Goal: Entertainment & Leisure: Consume media (video, audio)

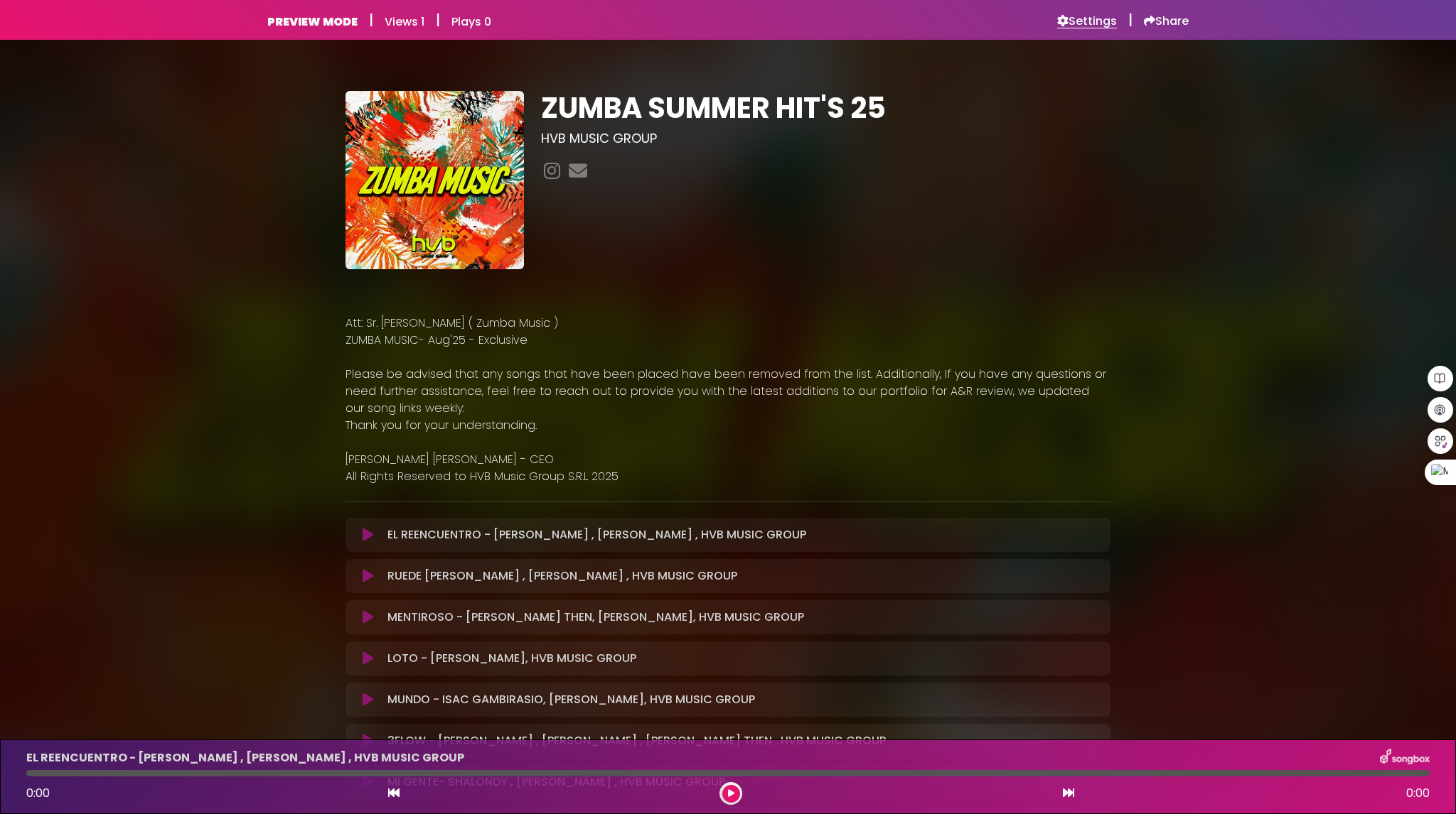
click at [1089, 28] on h6 "Settings" at bounding box center [1087, 21] width 60 height 15
click at [364, 533] on icon at bounding box center [368, 535] width 11 height 15
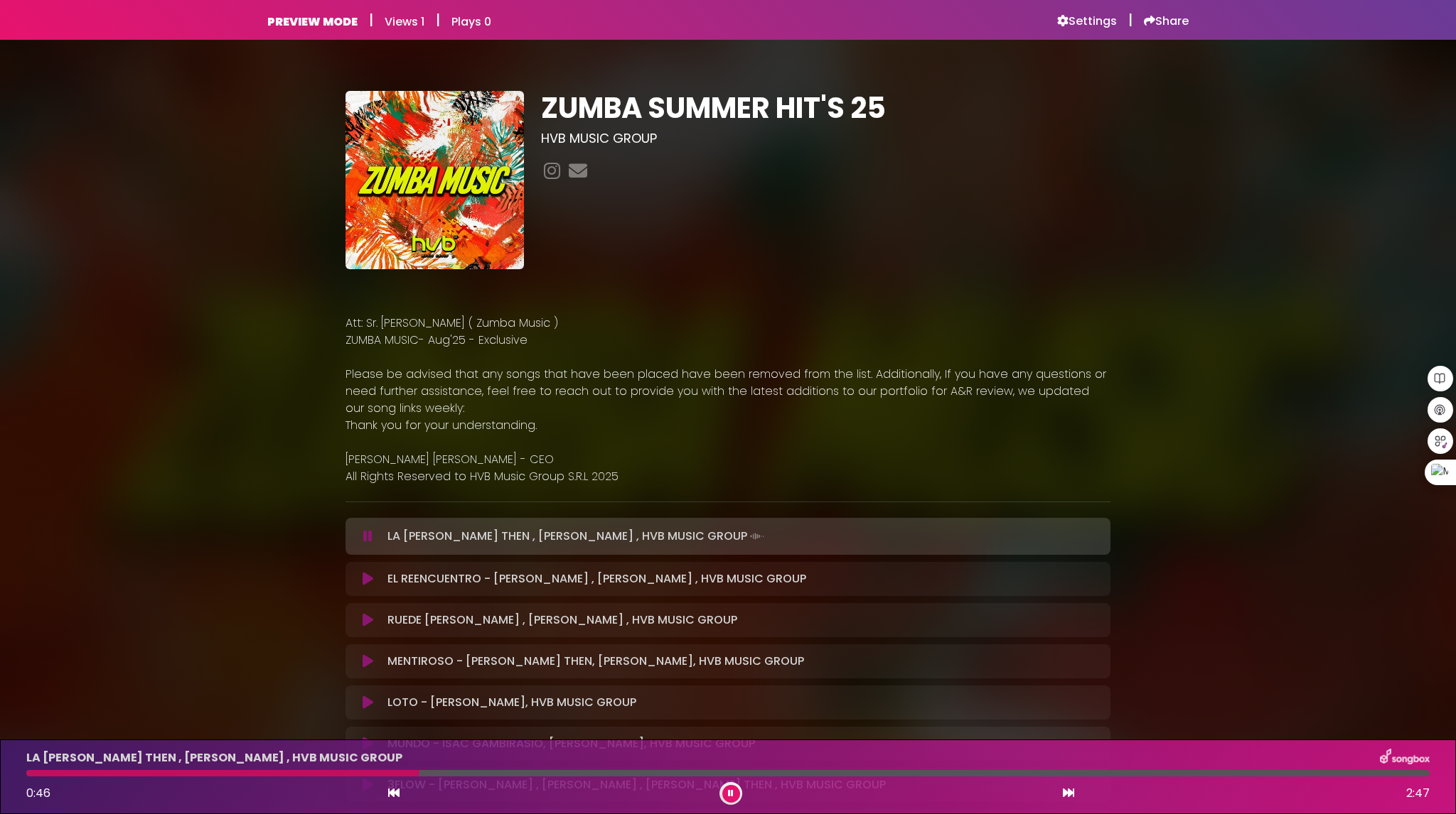
click at [366, 577] on icon at bounding box center [368, 579] width 11 height 15
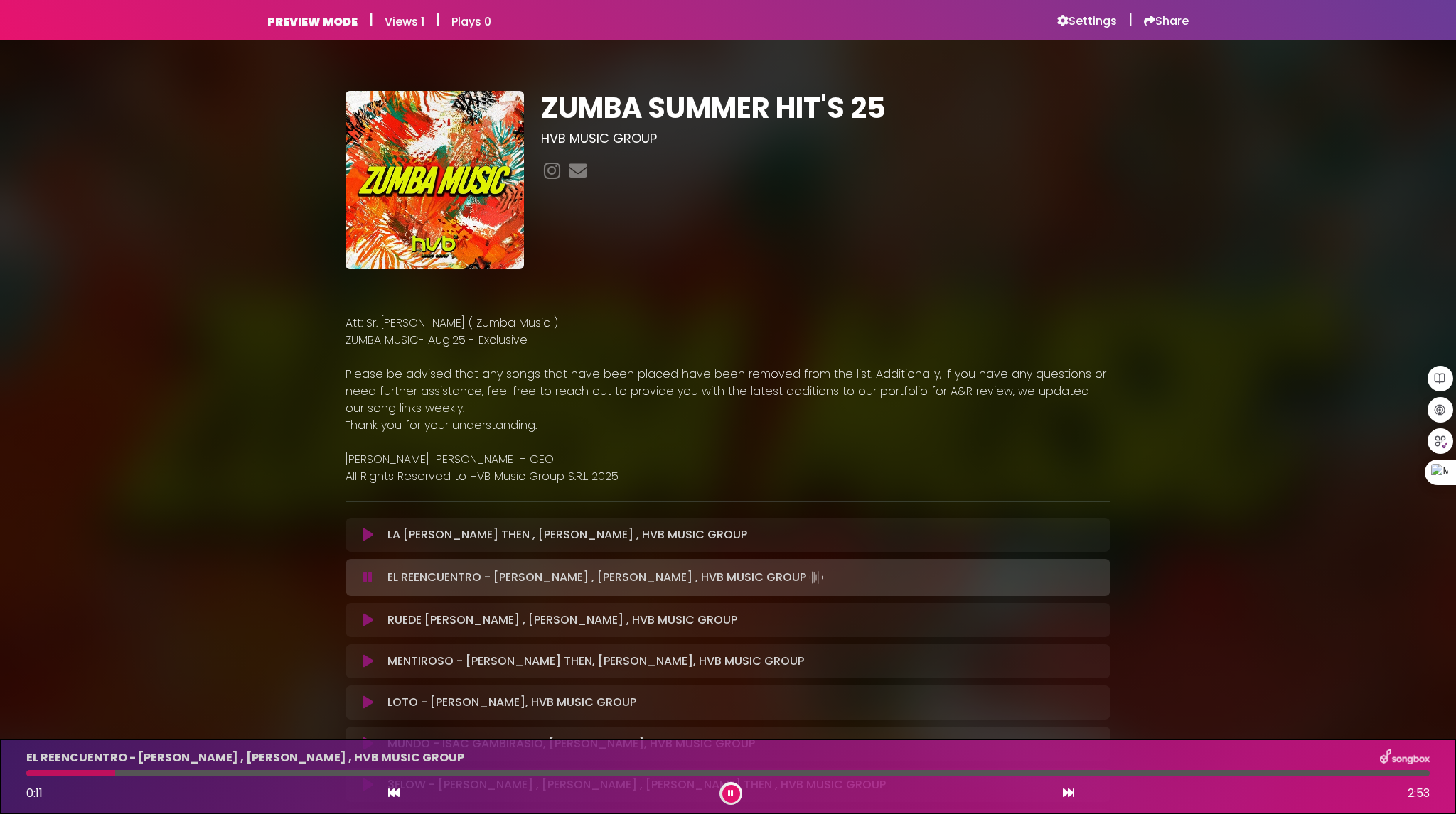
click at [369, 535] on icon at bounding box center [368, 535] width 11 height 15
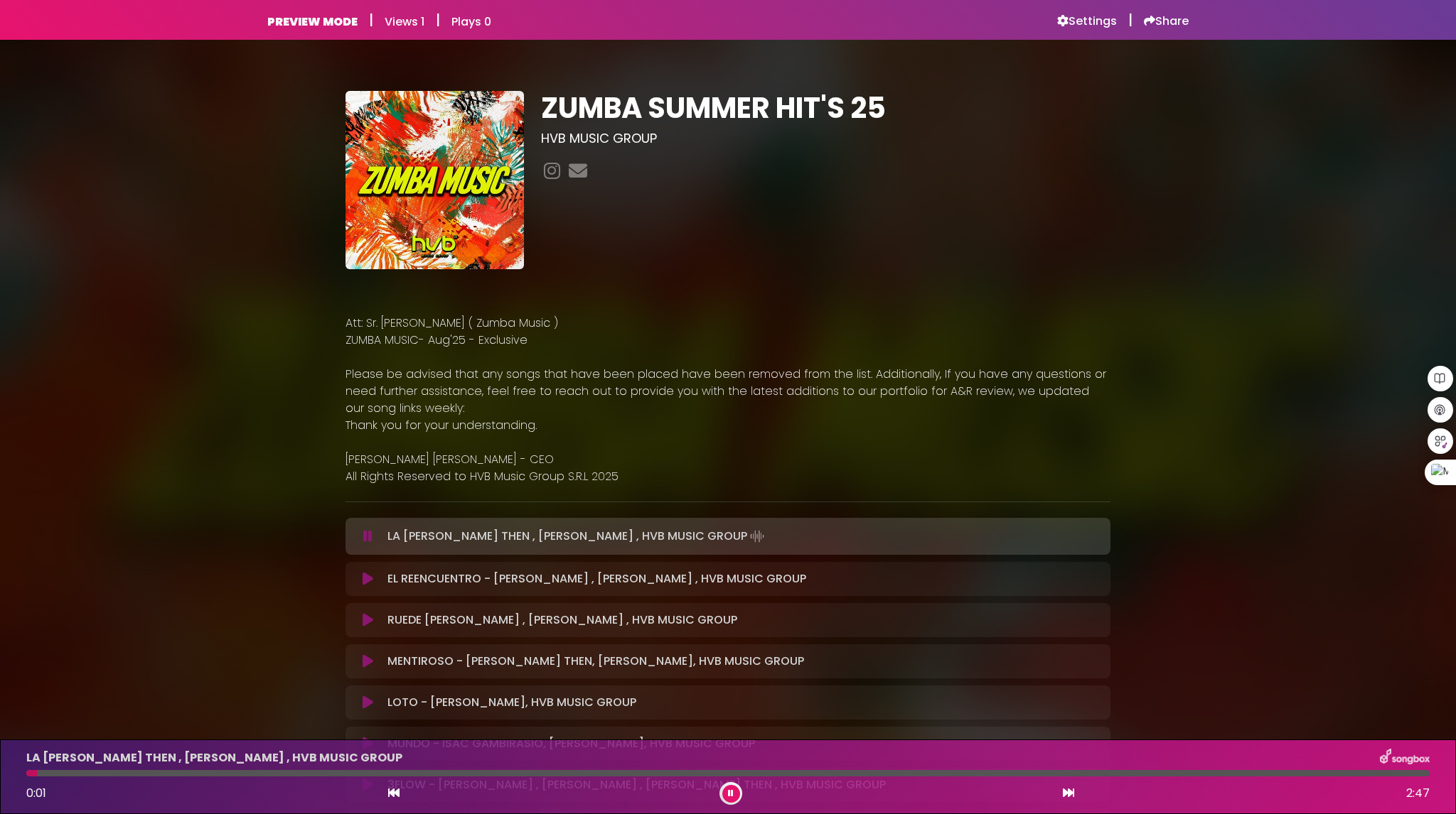
click at [361, 582] on button at bounding box center [368, 579] width 28 height 15
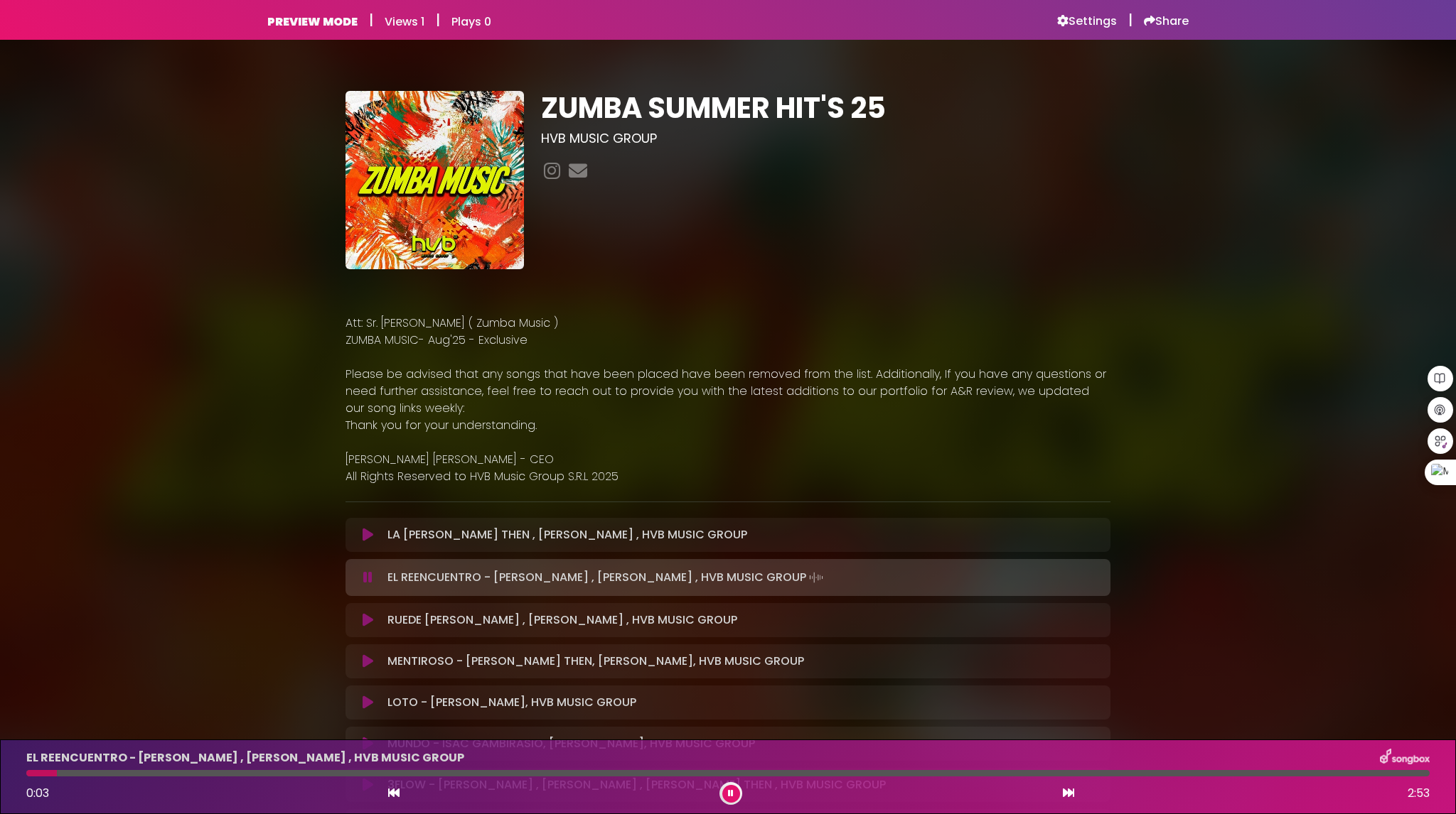
click at [77, 774] on div at bounding box center [728, 773] width 1403 height 6
click at [362, 615] on button at bounding box center [368, 620] width 28 height 15
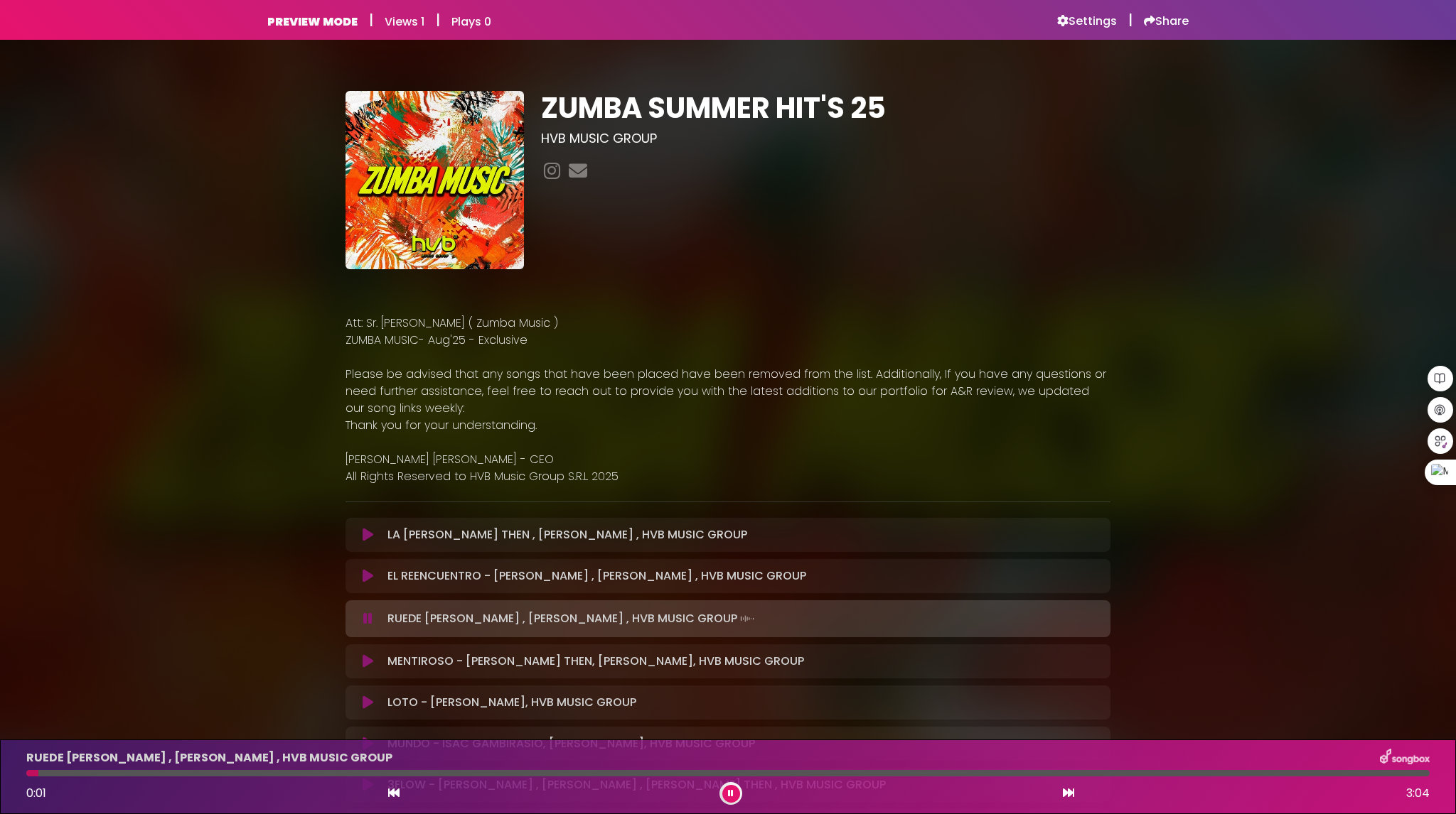
click at [364, 619] on icon at bounding box center [368, 619] width 9 height 15
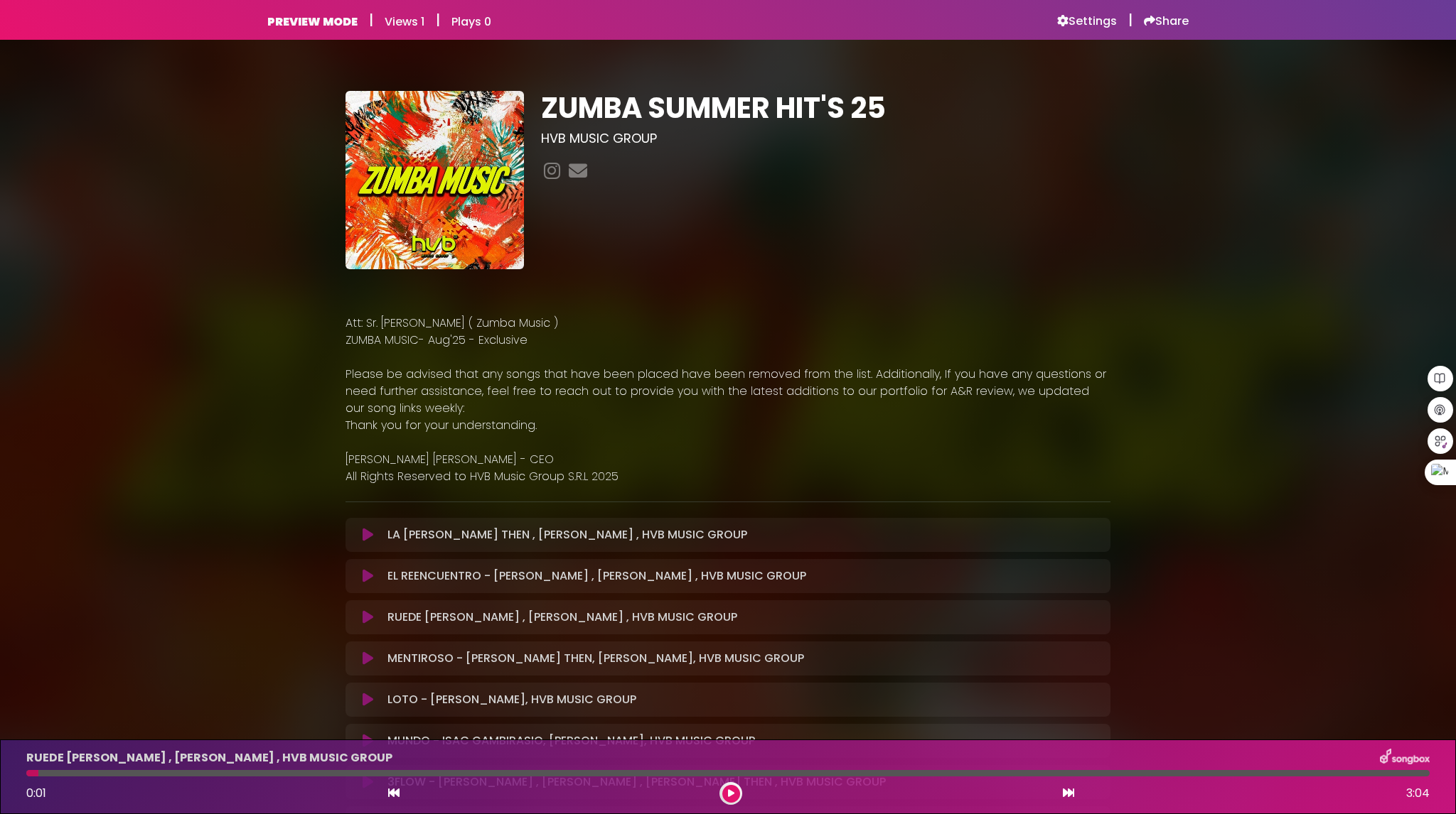
click at [364, 619] on icon at bounding box center [368, 617] width 11 height 15
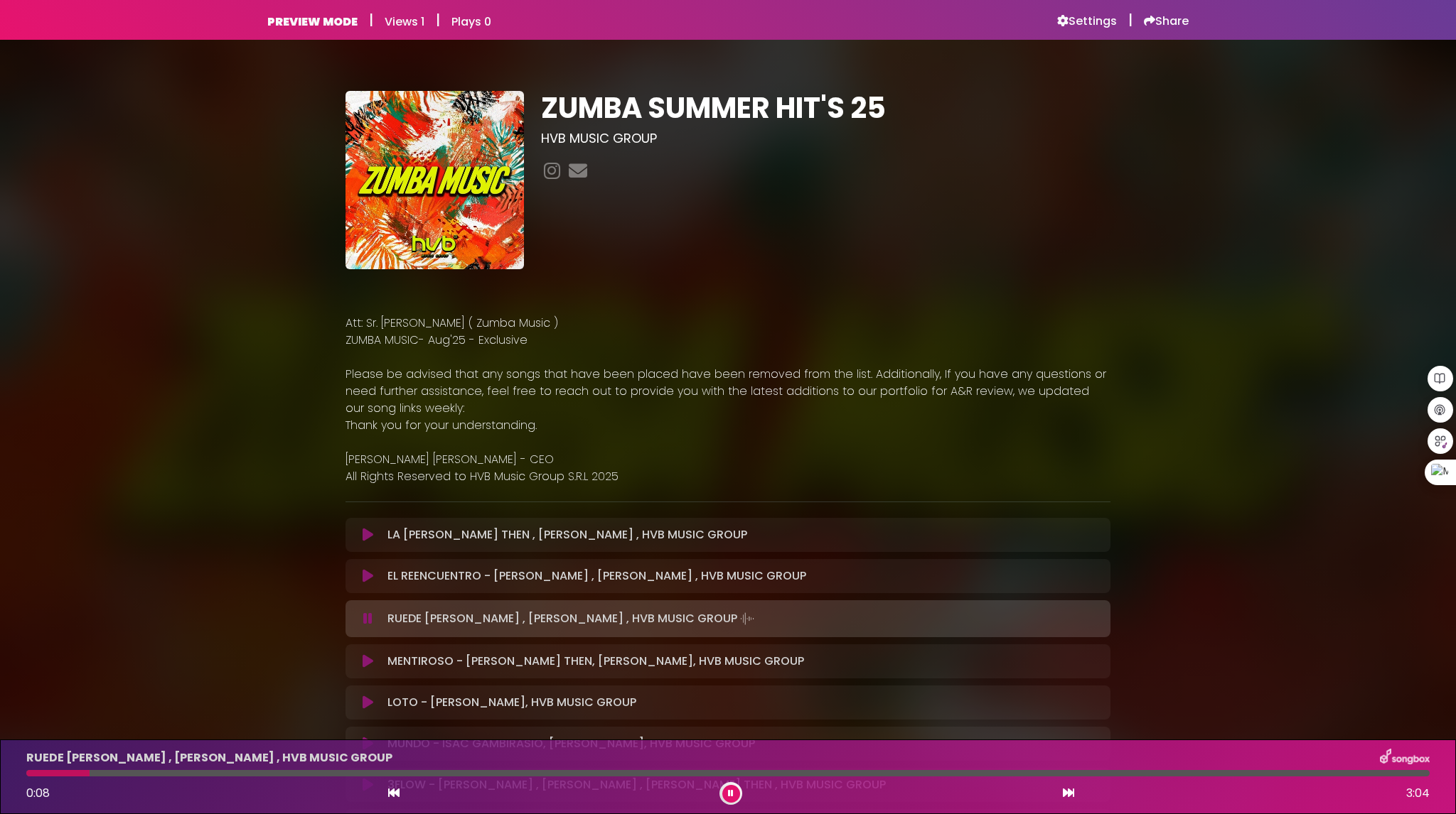
click at [370, 660] on icon at bounding box center [368, 661] width 11 height 15
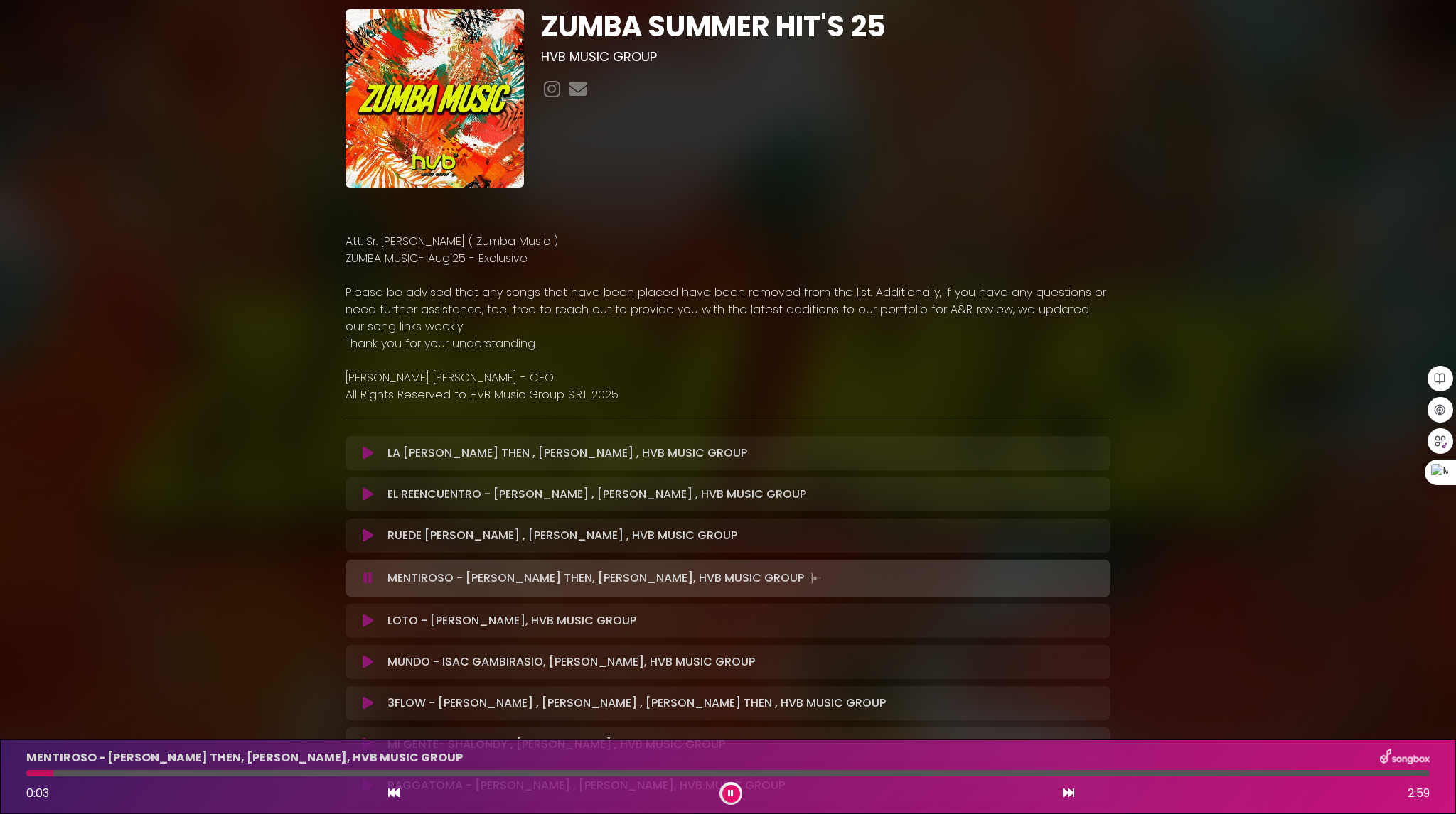
scroll to position [142, 0]
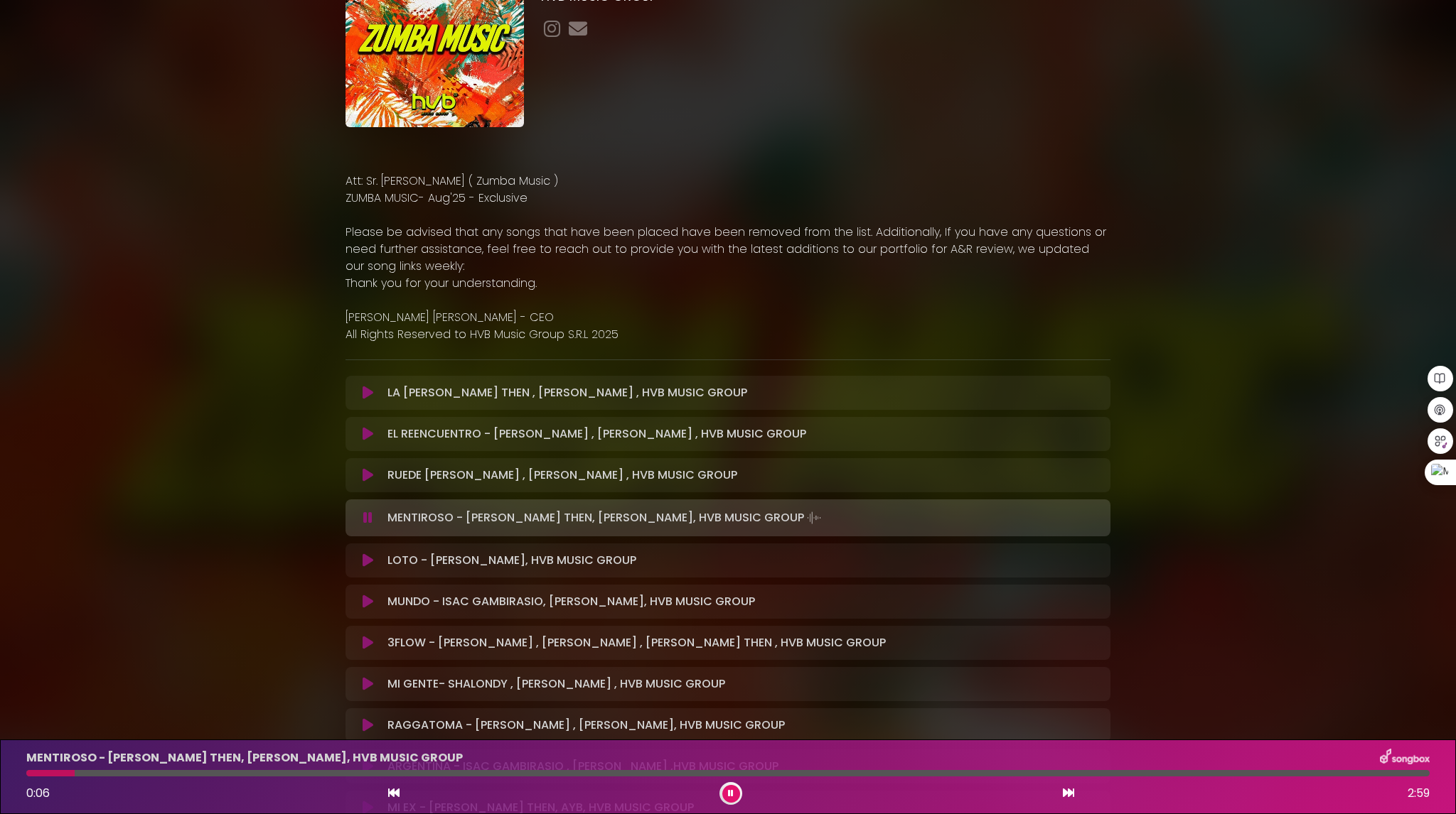
click at [369, 566] on icon at bounding box center [368, 560] width 11 height 15
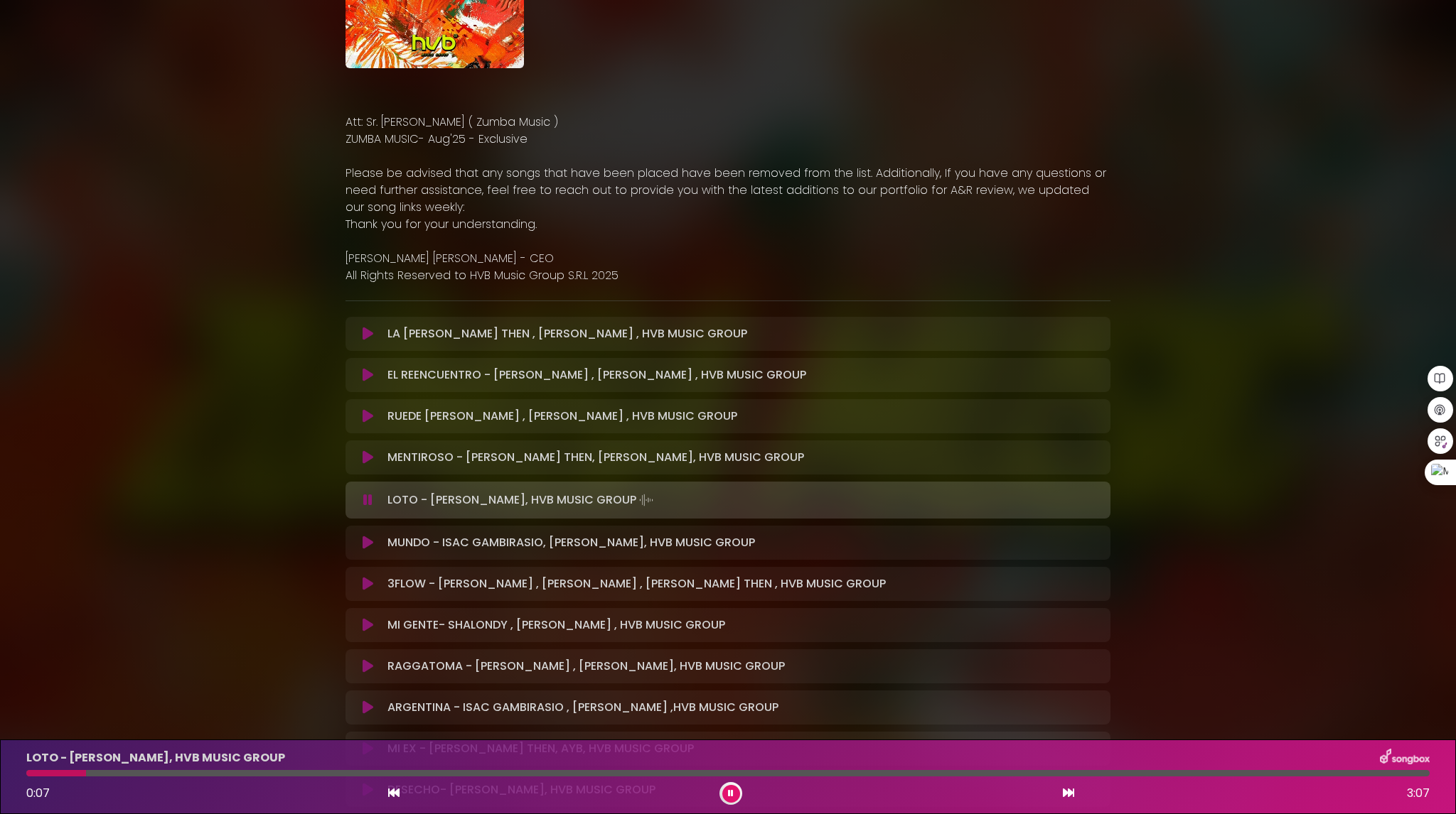
scroll to position [213, 0]
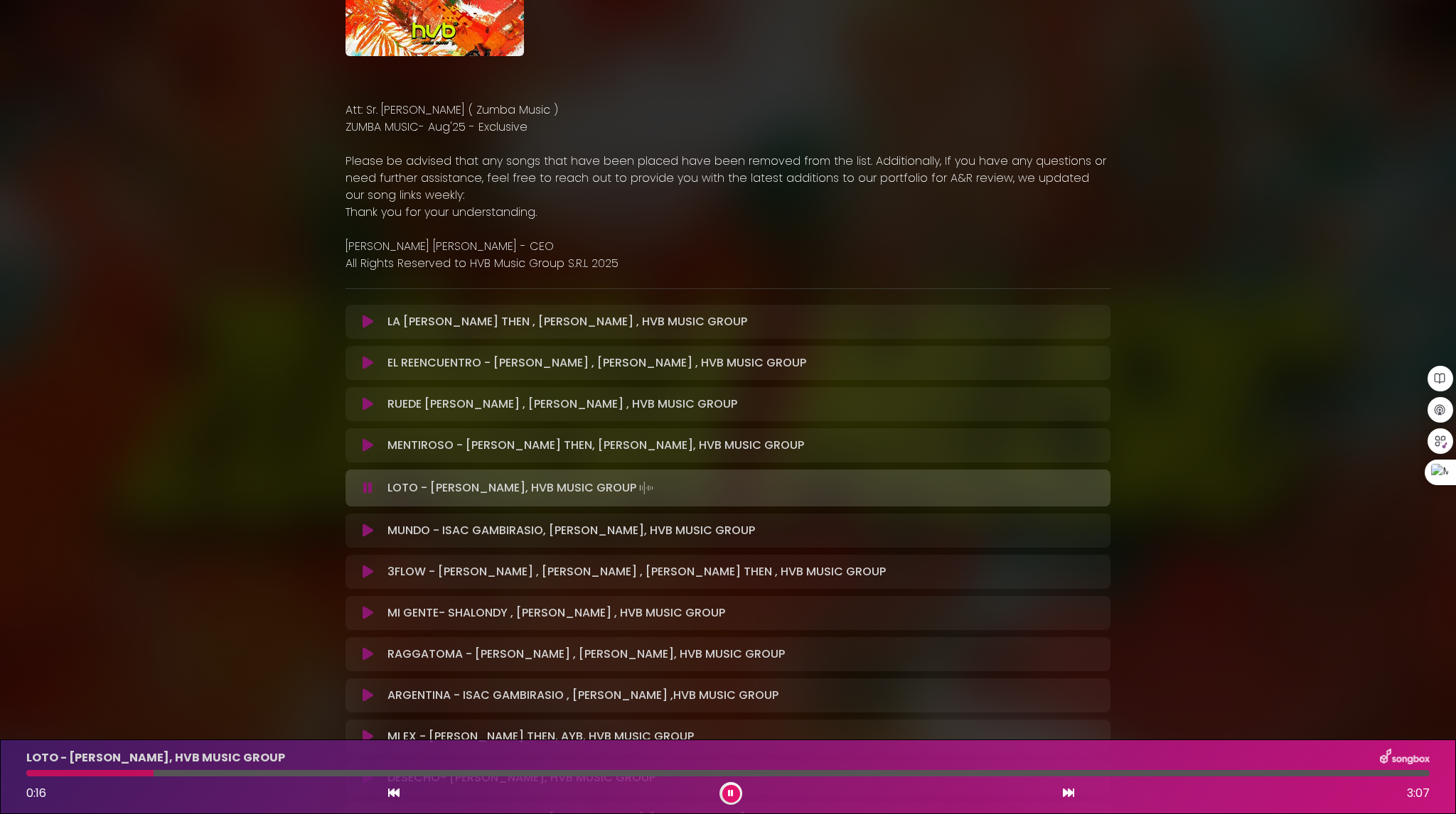
click at [370, 531] on icon at bounding box center [368, 530] width 11 height 15
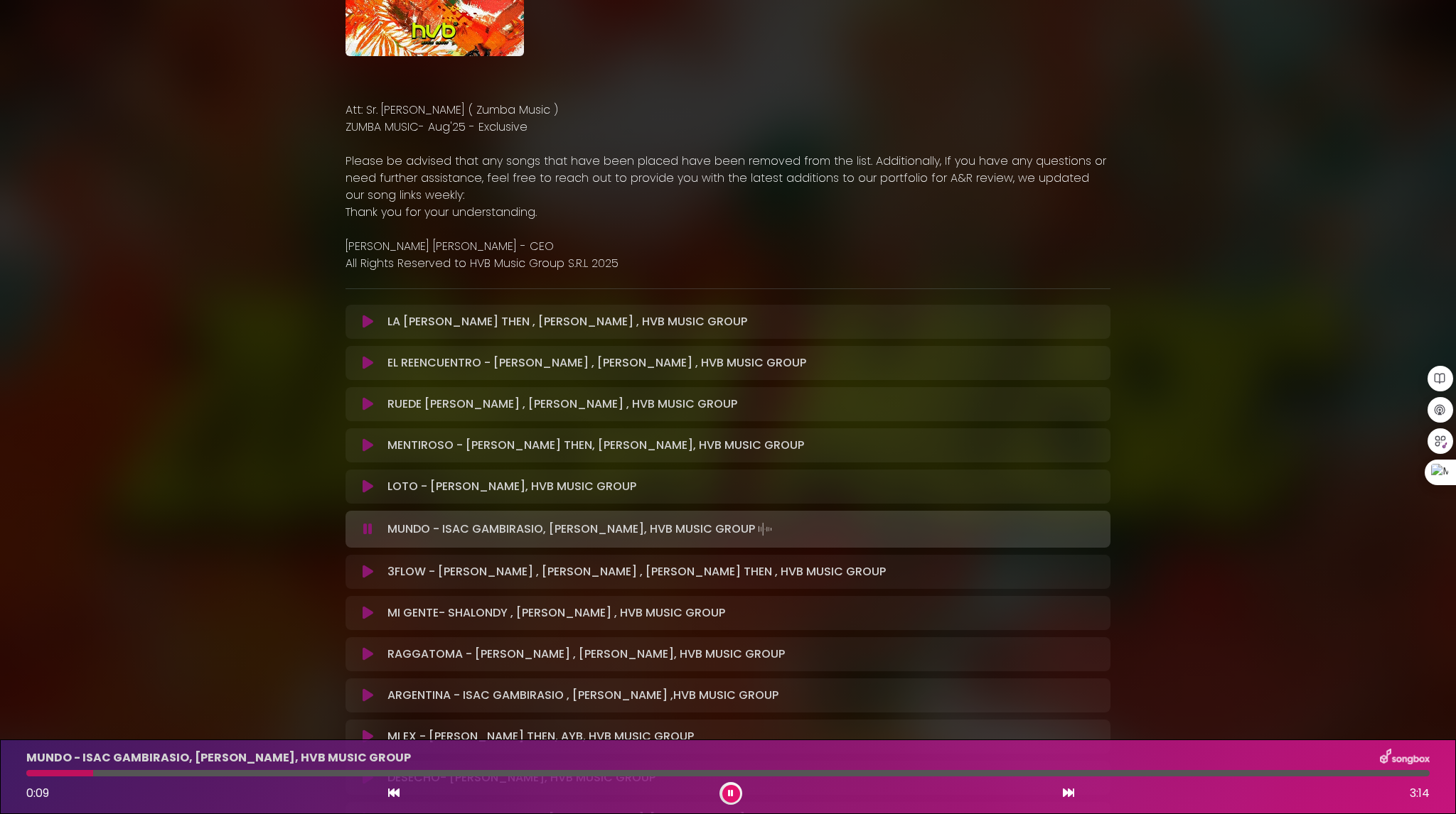
click at [369, 577] on icon at bounding box center [368, 572] width 11 height 15
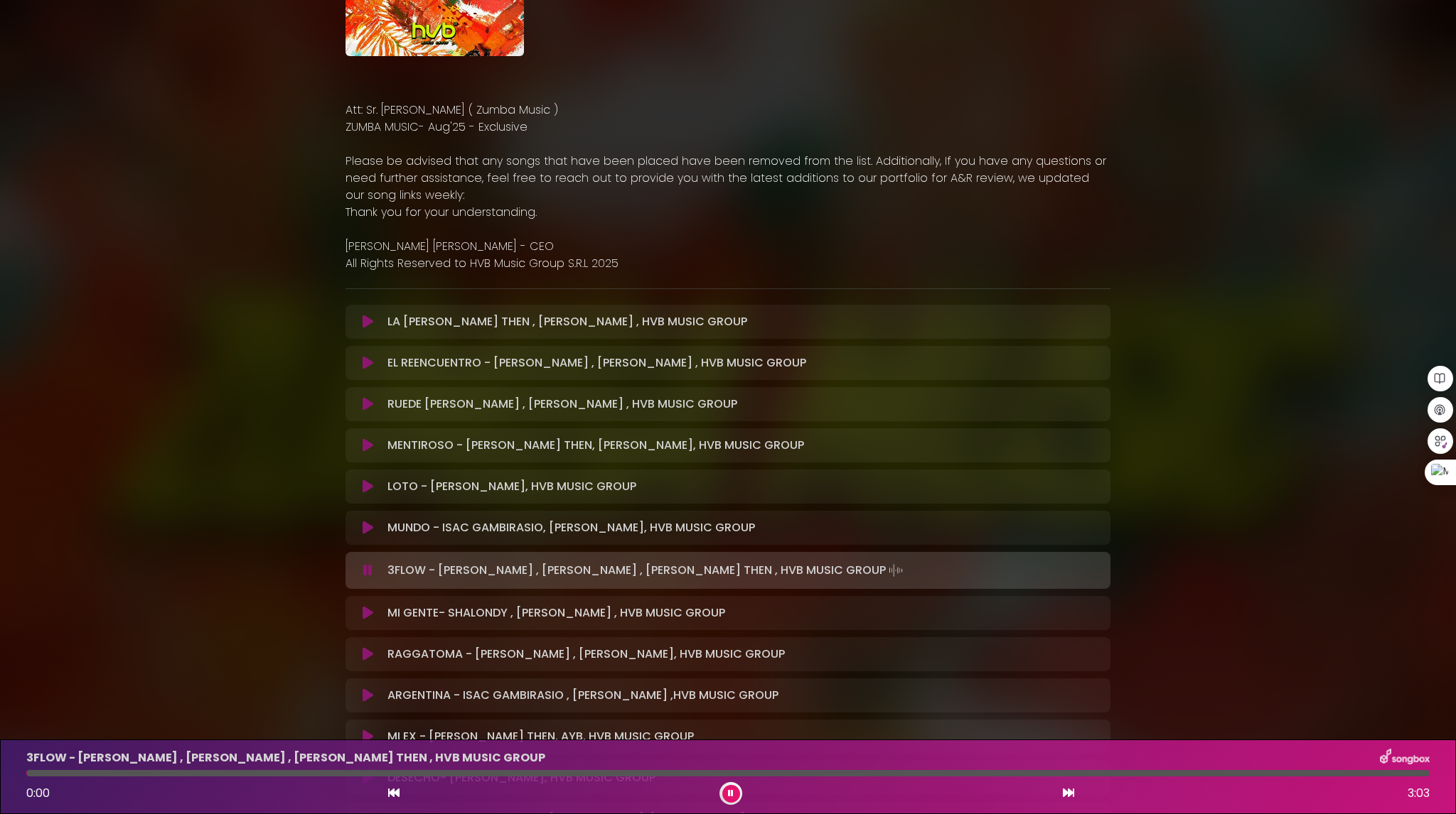
click at [370, 576] on icon at bounding box center [368, 570] width 9 height 15
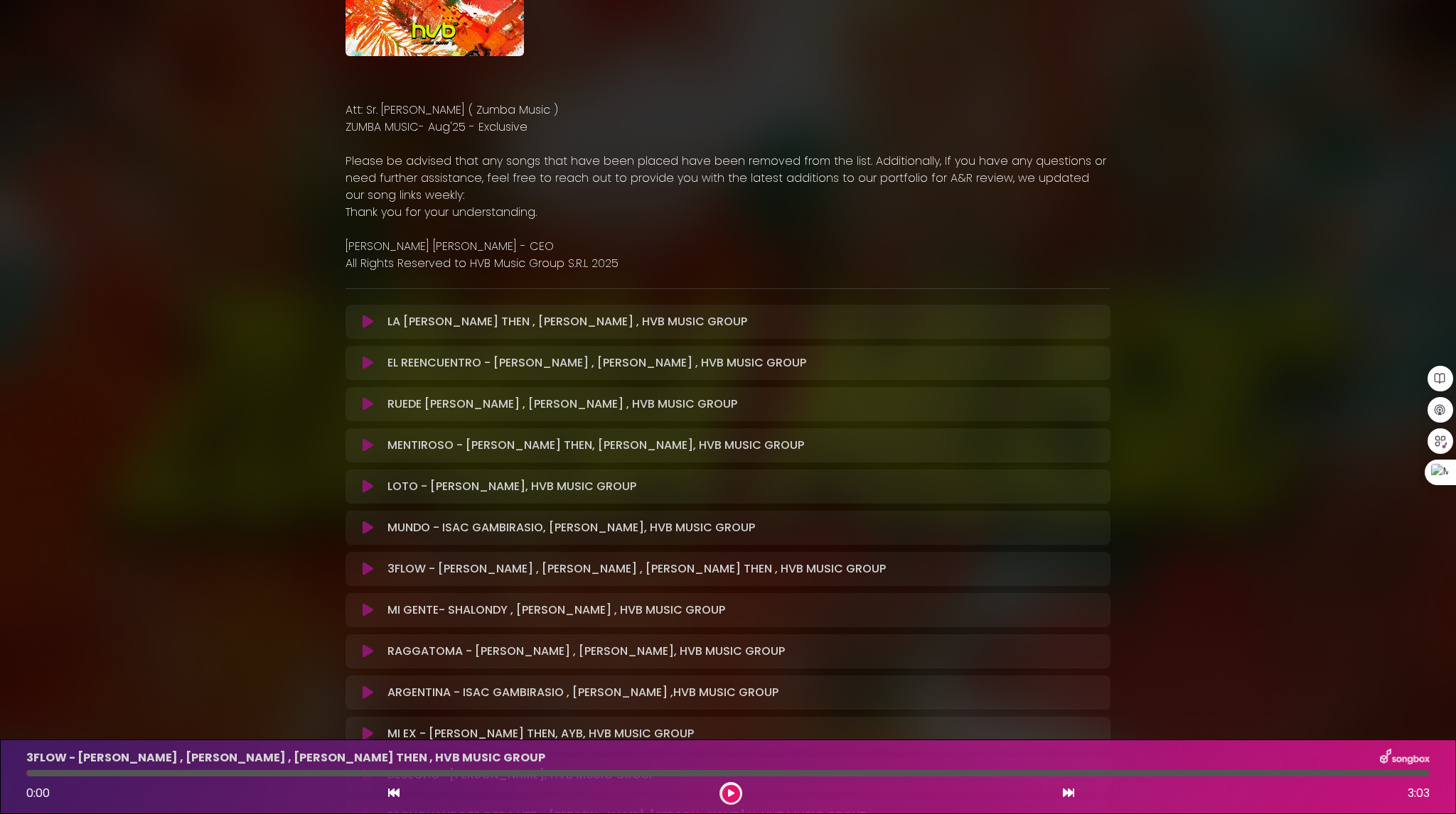
click at [370, 576] on div "3FLOW - DAVID DLUNA , ISAC GAMBIRASIO , JEAN THEN , HVB MUSIC GROUP Loading Tra…" at bounding box center [728, 569] width 748 height 17
click at [368, 568] on icon at bounding box center [368, 569] width 11 height 15
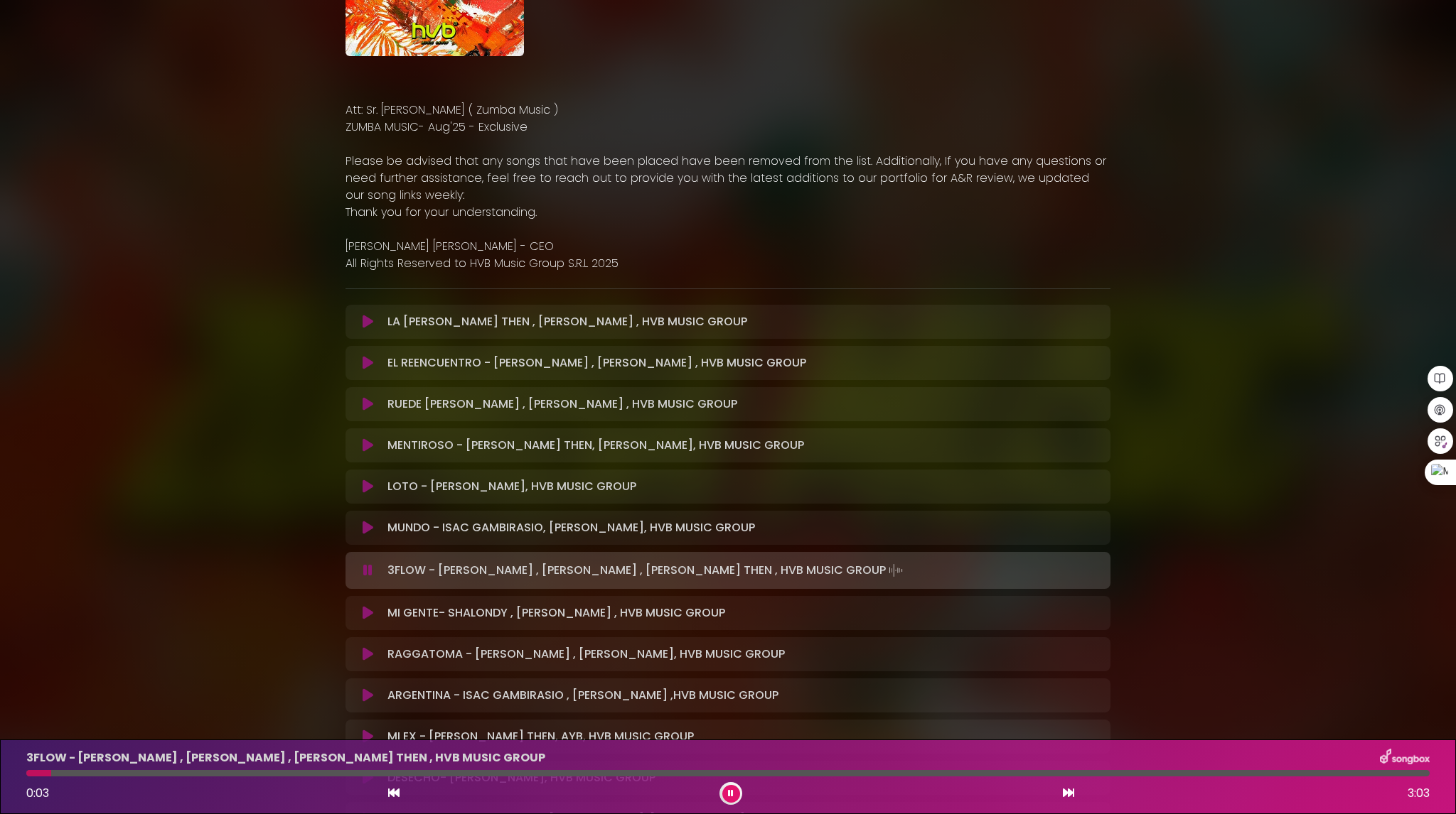
click at [366, 617] on icon at bounding box center [368, 613] width 11 height 15
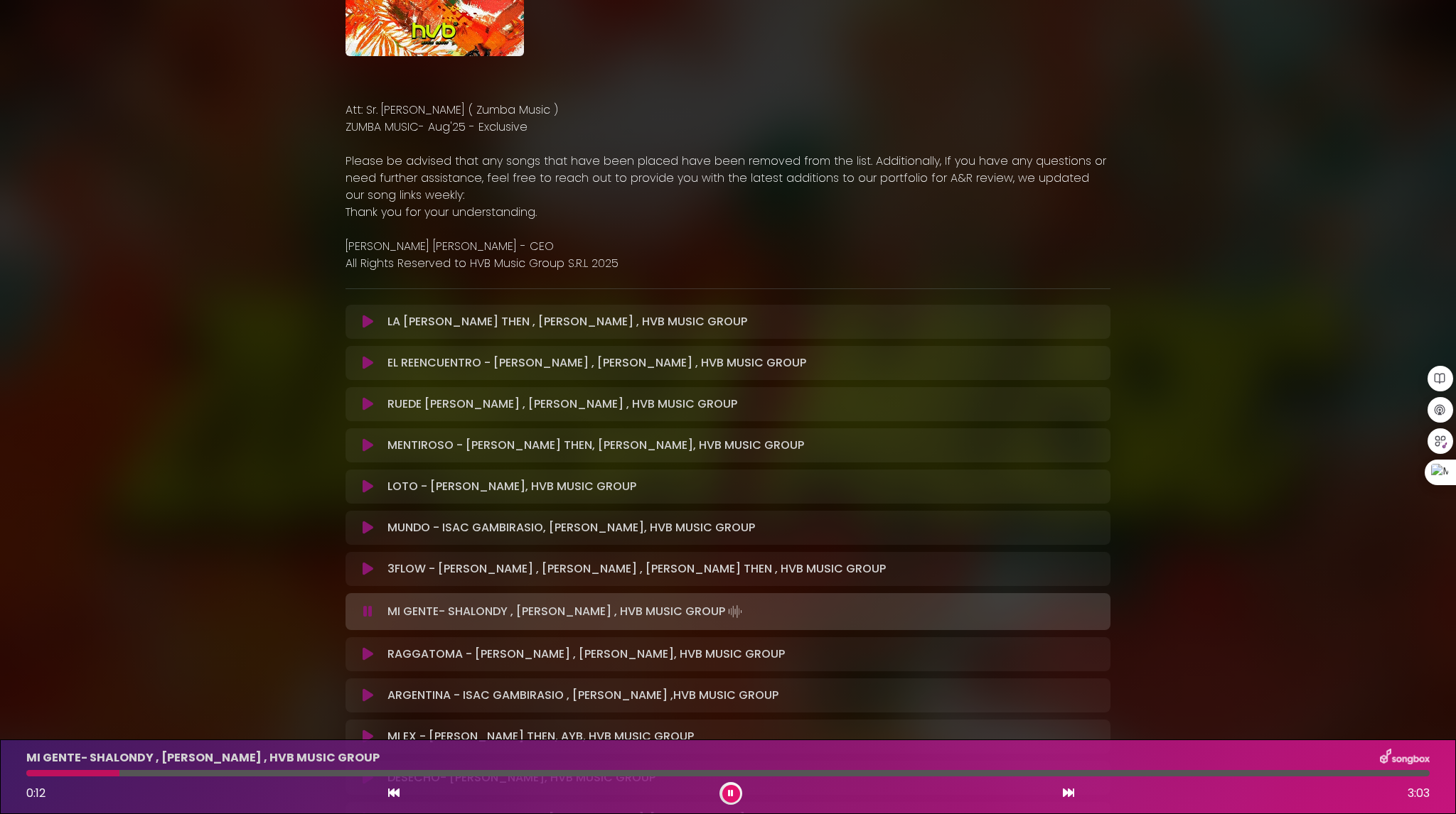
scroll to position [284, 0]
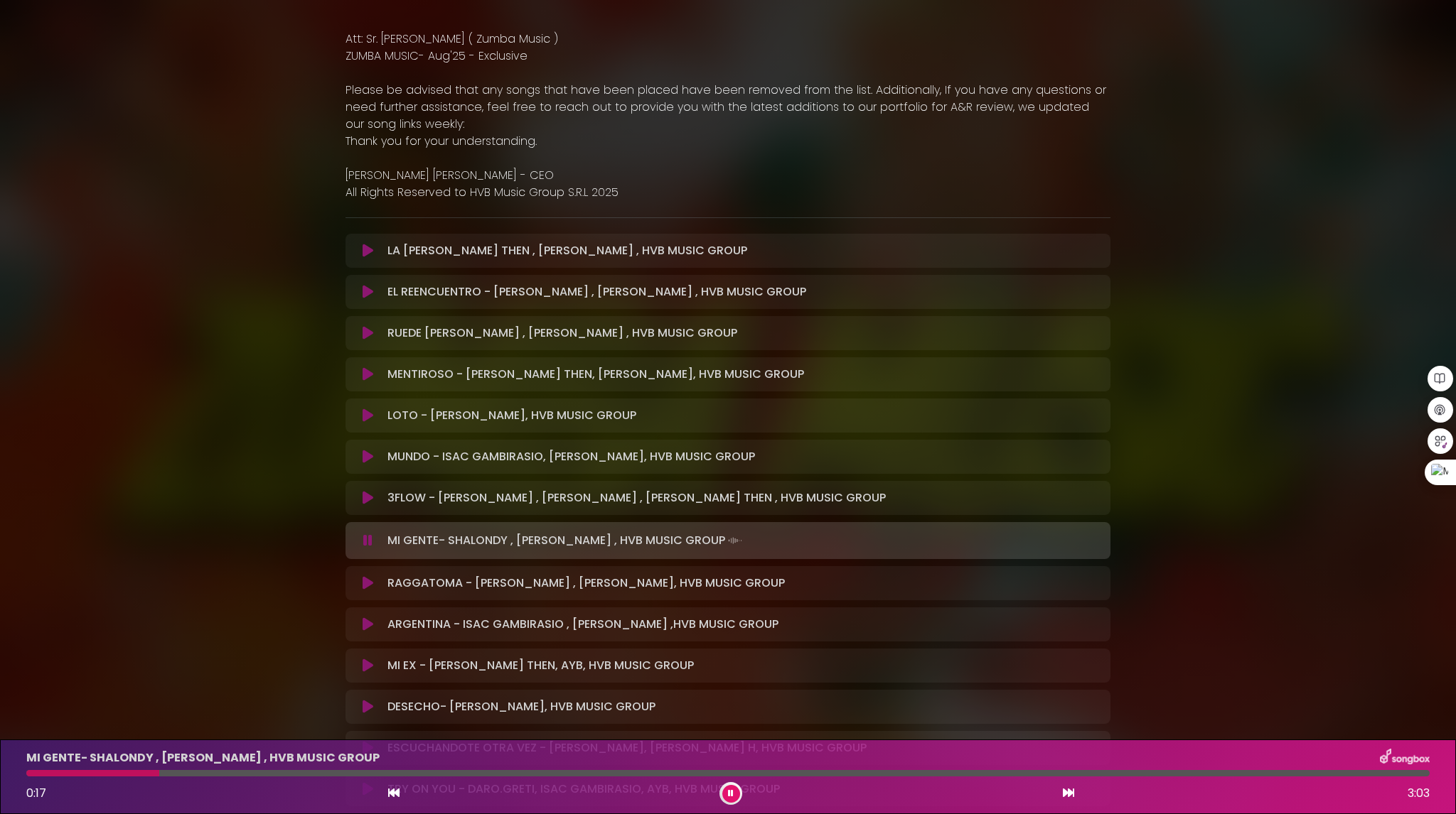
click at [368, 585] on icon at bounding box center [368, 583] width 11 height 15
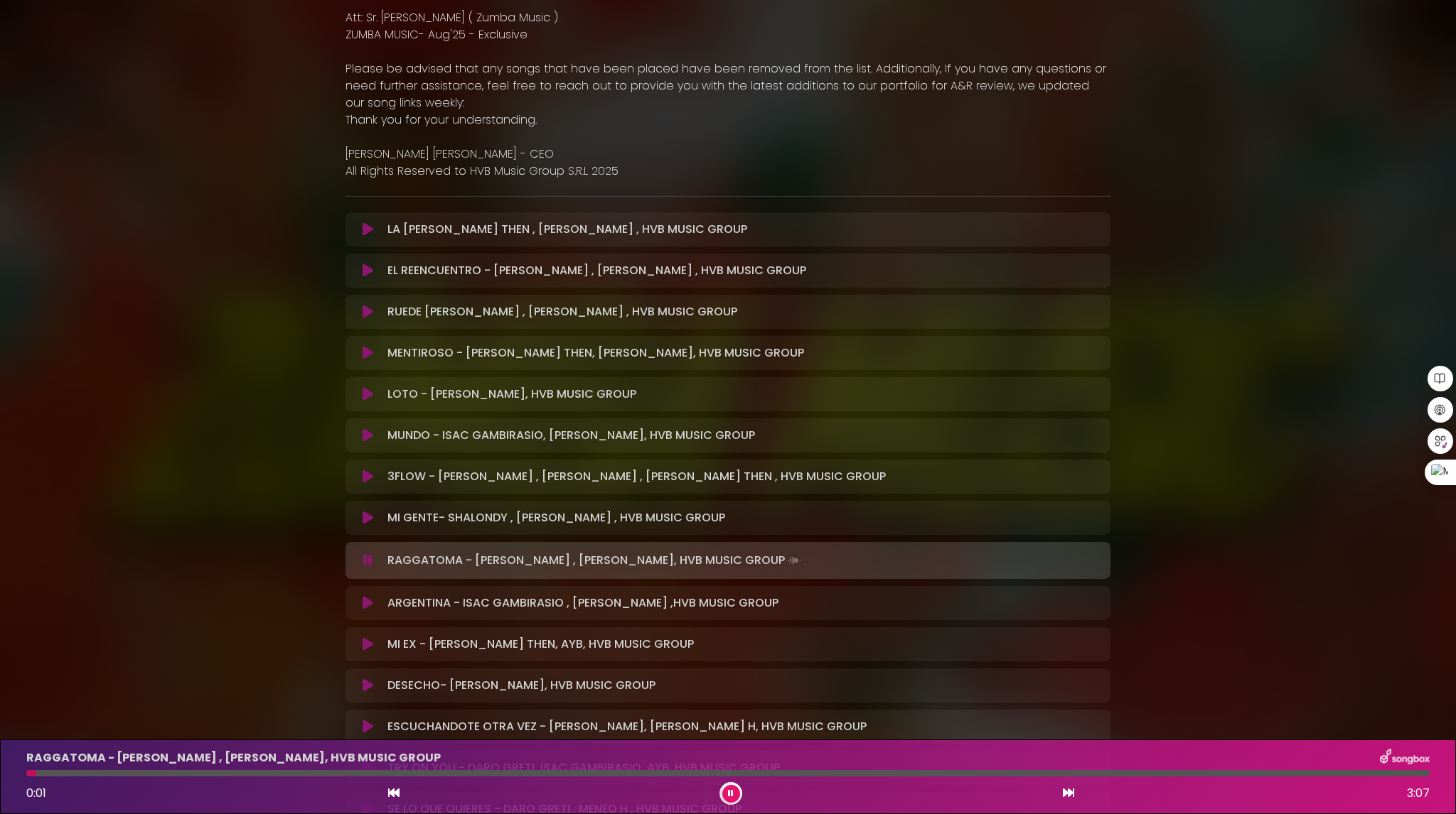
scroll to position [426, 0]
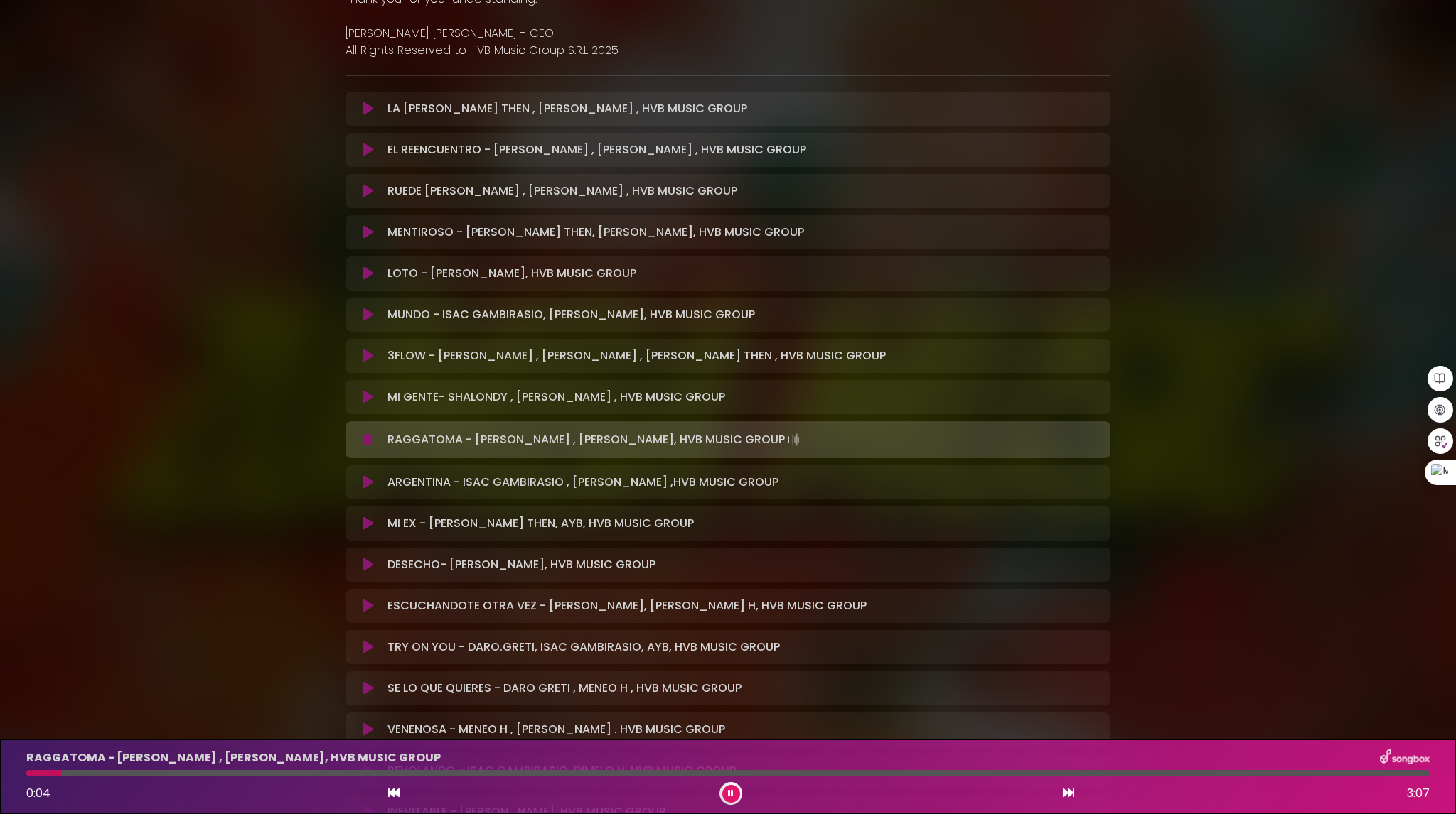
click at [369, 562] on icon at bounding box center [368, 565] width 11 height 15
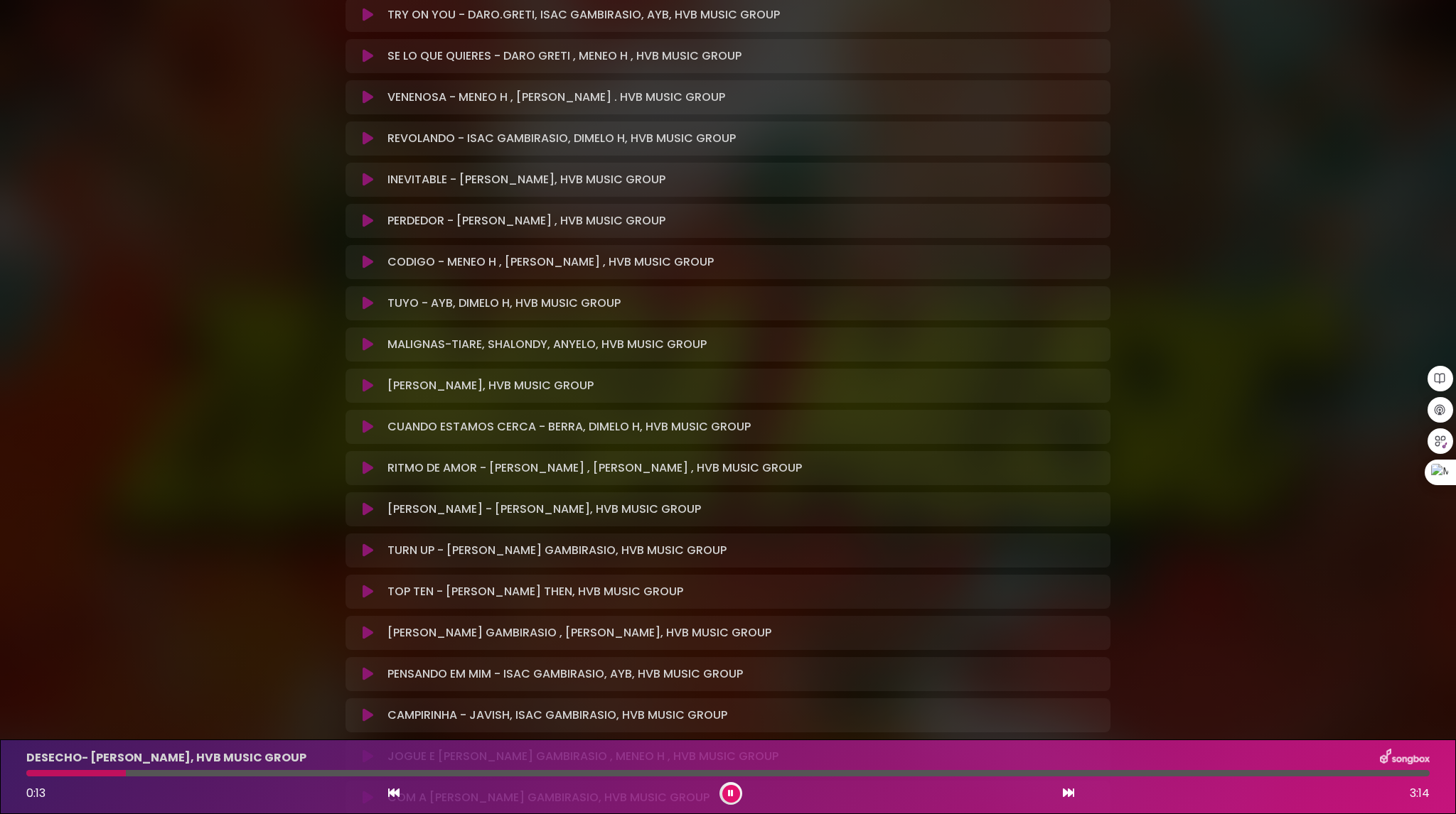
scroll to position [1066, 0]
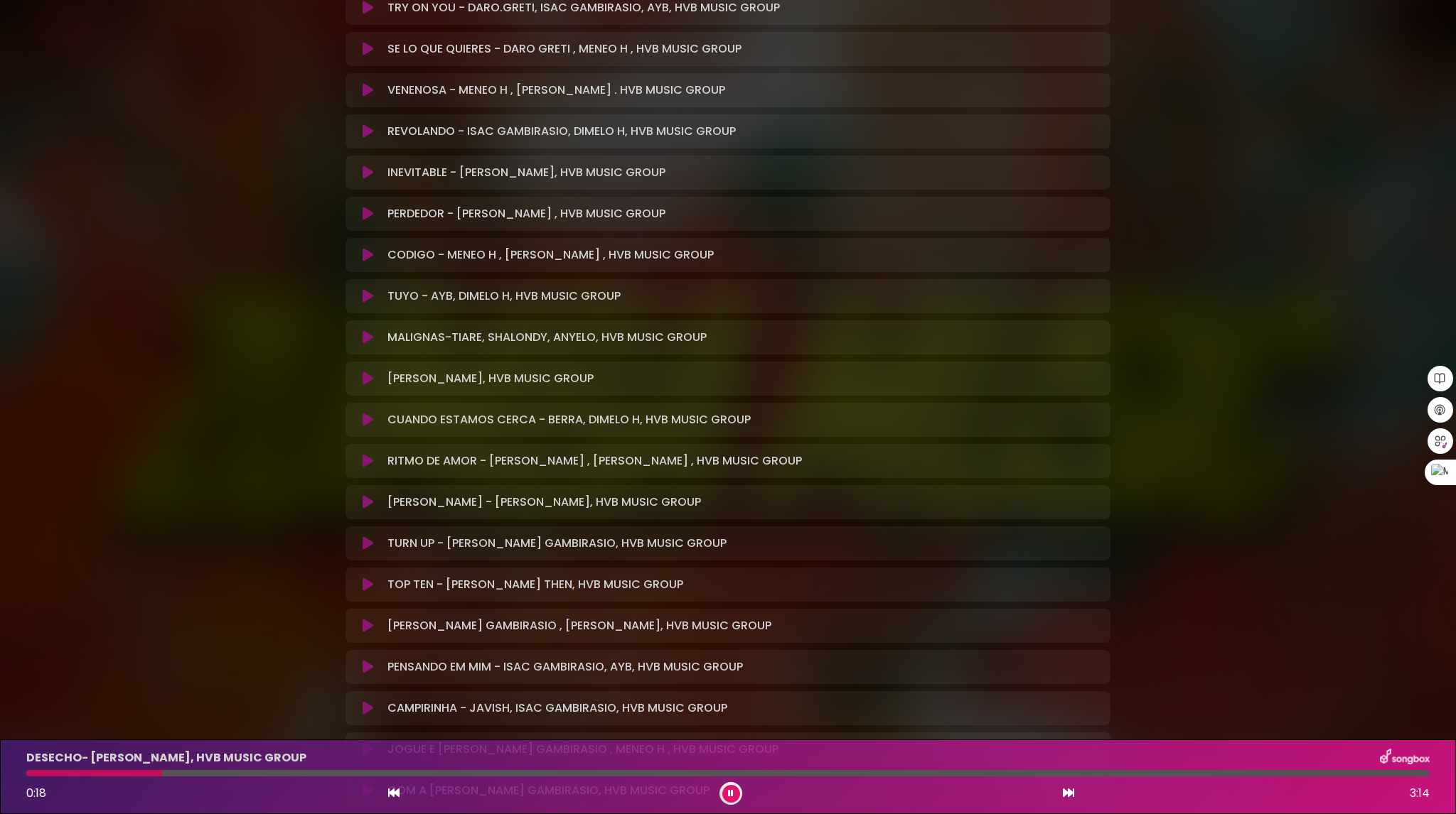
click at [368, 546] on icon at bounding box center [368, 543] width 11 height 15
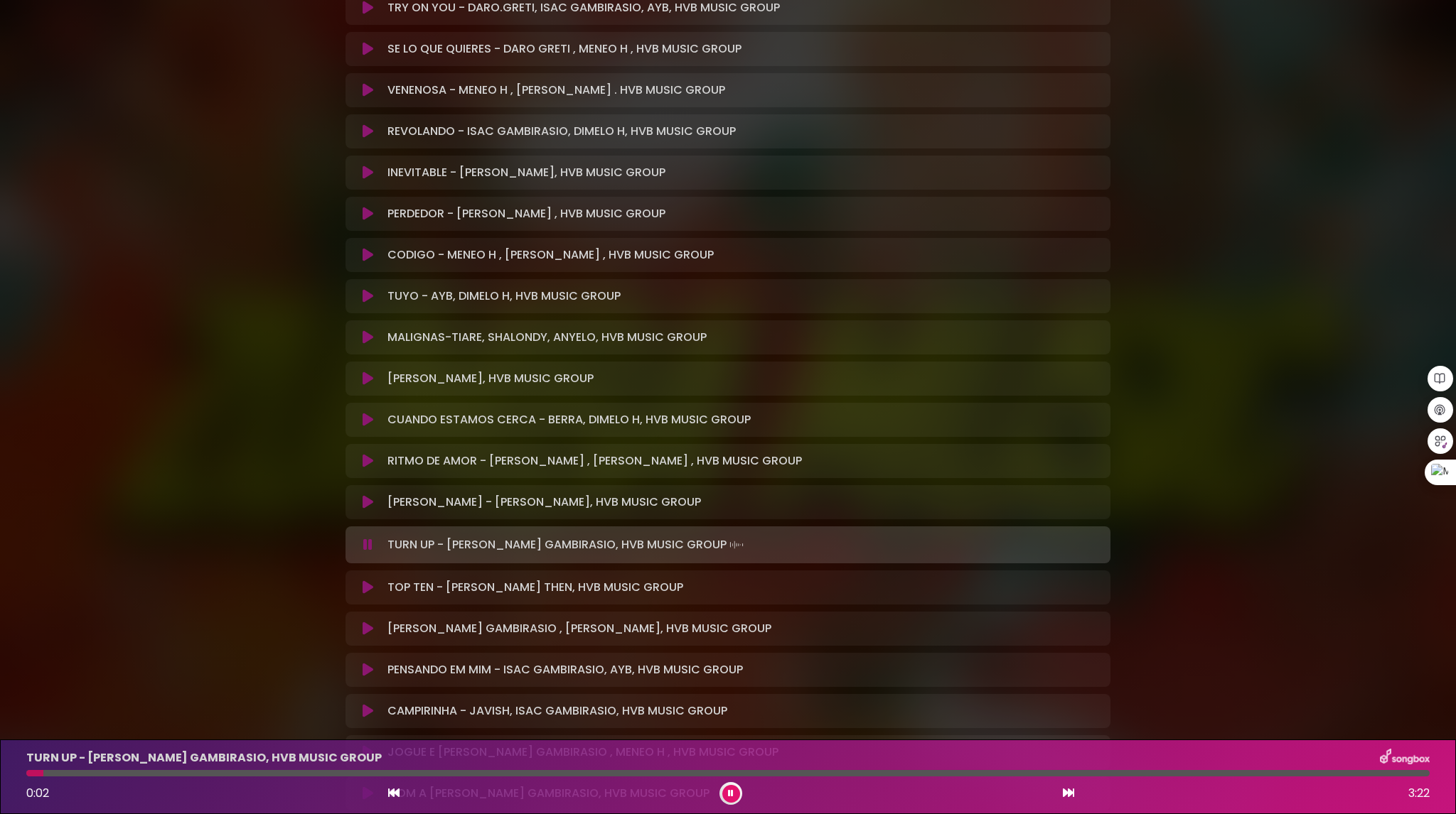
click at [200, 771] on div at bounding box center [728, 773] width 1403 height 6
click at [223, 773] on div at bounding box center [728, 773] width 1403 height 6
click at [274, 769] on div "TURN UP - JAVISH, ISAC GAMBIRASIO, HVB MUSIC GROUP 0:29 3:22" at bounding box center [728, 776] width 1420 height 56
click at [288, 769] on div "TURN UP - JAVISH, ISAC GAMBIRASIO, HVB MUSIC GROUP 0:29 3:22" at bounding box center [728, 776] width 1420 height 56
click at [299, 773] on div at bounding box center [728, 773] width 1403 height 6
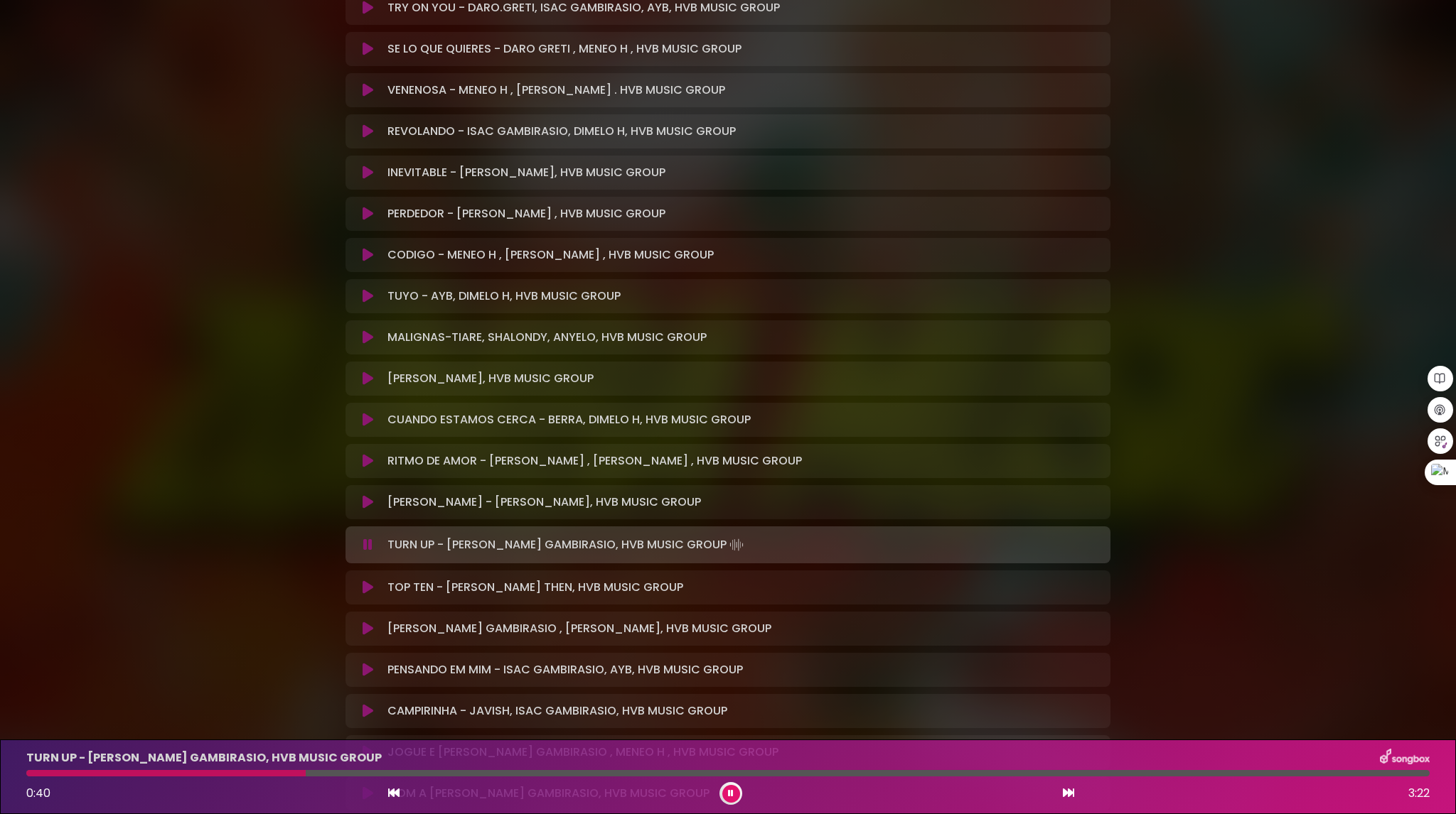
click at [334, 768] on div "TURN UP - JAVISH, ISAC GAMBIRASIO, HVB MUSIC GROUP 0:40 3:22" at bounding box center [728, 776] width 1420 height 56
click at [352, 774] on div at bounding box center [728, 773] width 1403 height 6
click at [390, 775] on div at bounding box center [728, 773] width 1403 height 6
click at [429, 772] on div at bounding box center [728, 773] width 1403 height 6
click at [463, 774] on div at bounding box center [728, 773] width 1403 height 6
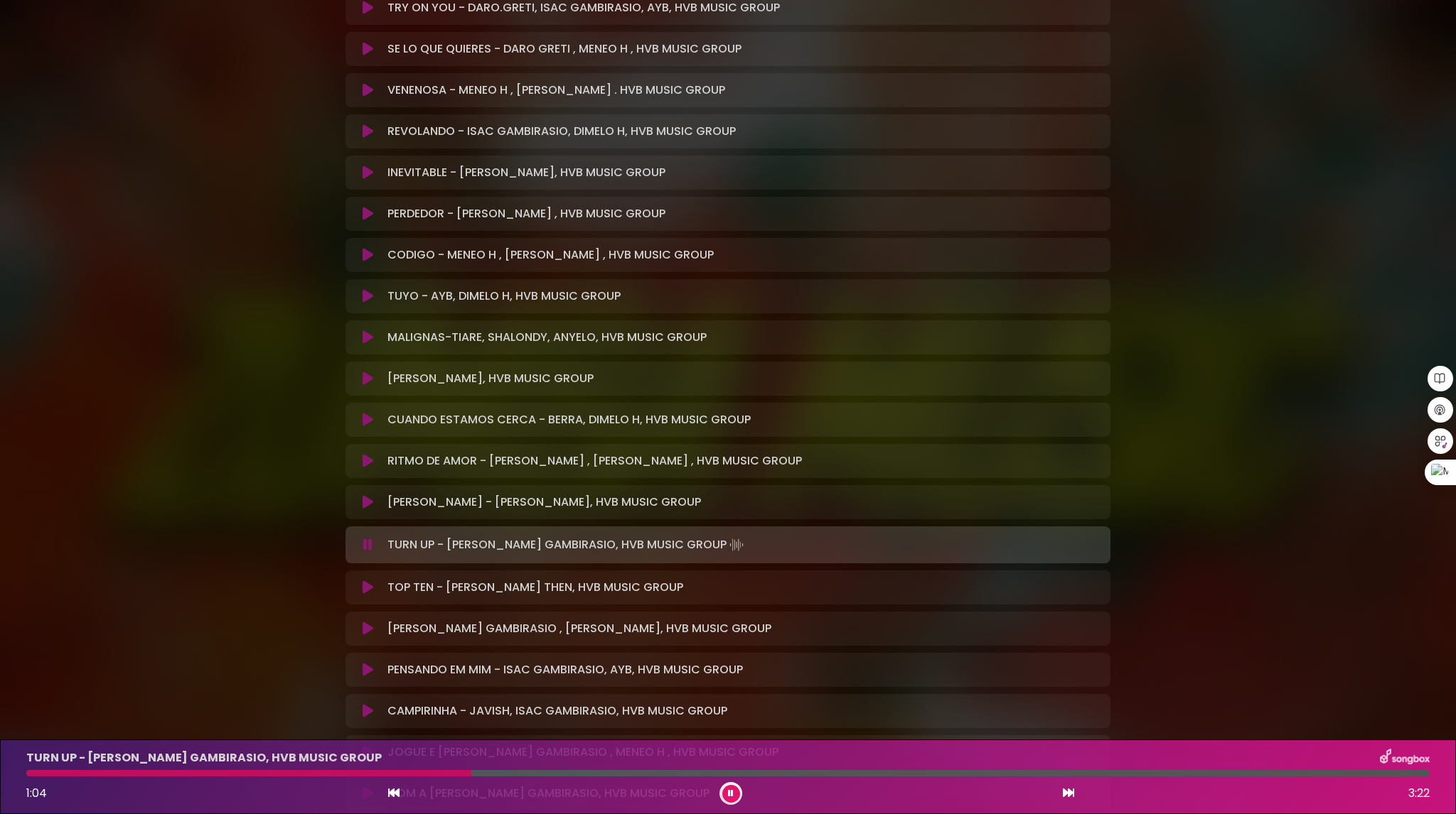
click at [475, 774] on div at bounding box center [728, 773] width 1403 height 6
click at [518, 774] on div at bounding box center [728, 773] width 1403 height 6
click at [498, 776] on div at bounding box center [277, 773] width 501 height 6
click at [740, 788] on div "1:14 3:22" at bounding box center [728, 794] width 1420 height 23
click at [736, 796] on button at bounding box center [731, 793] width 18 height 18
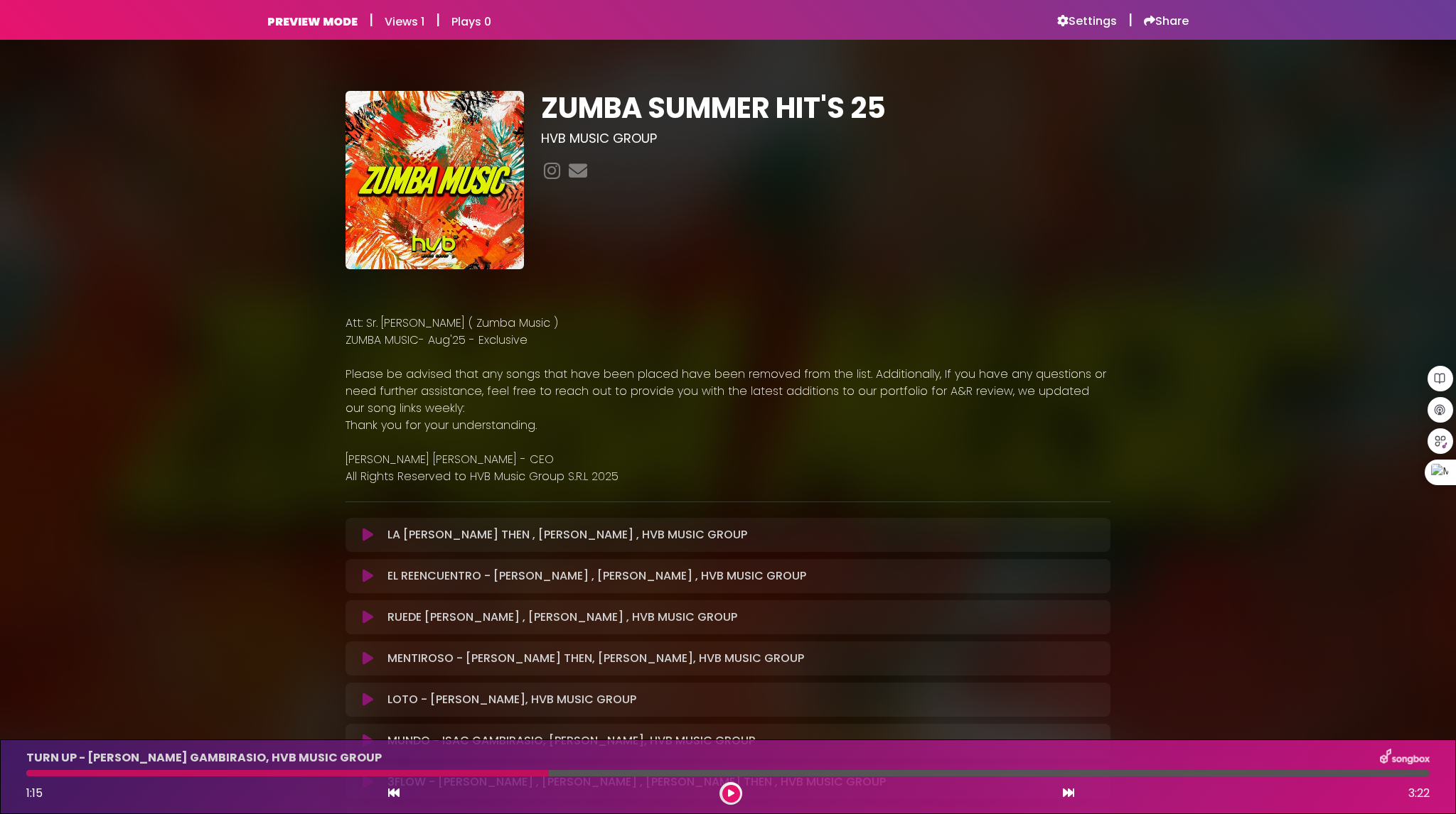
scroll to position [0, 0]
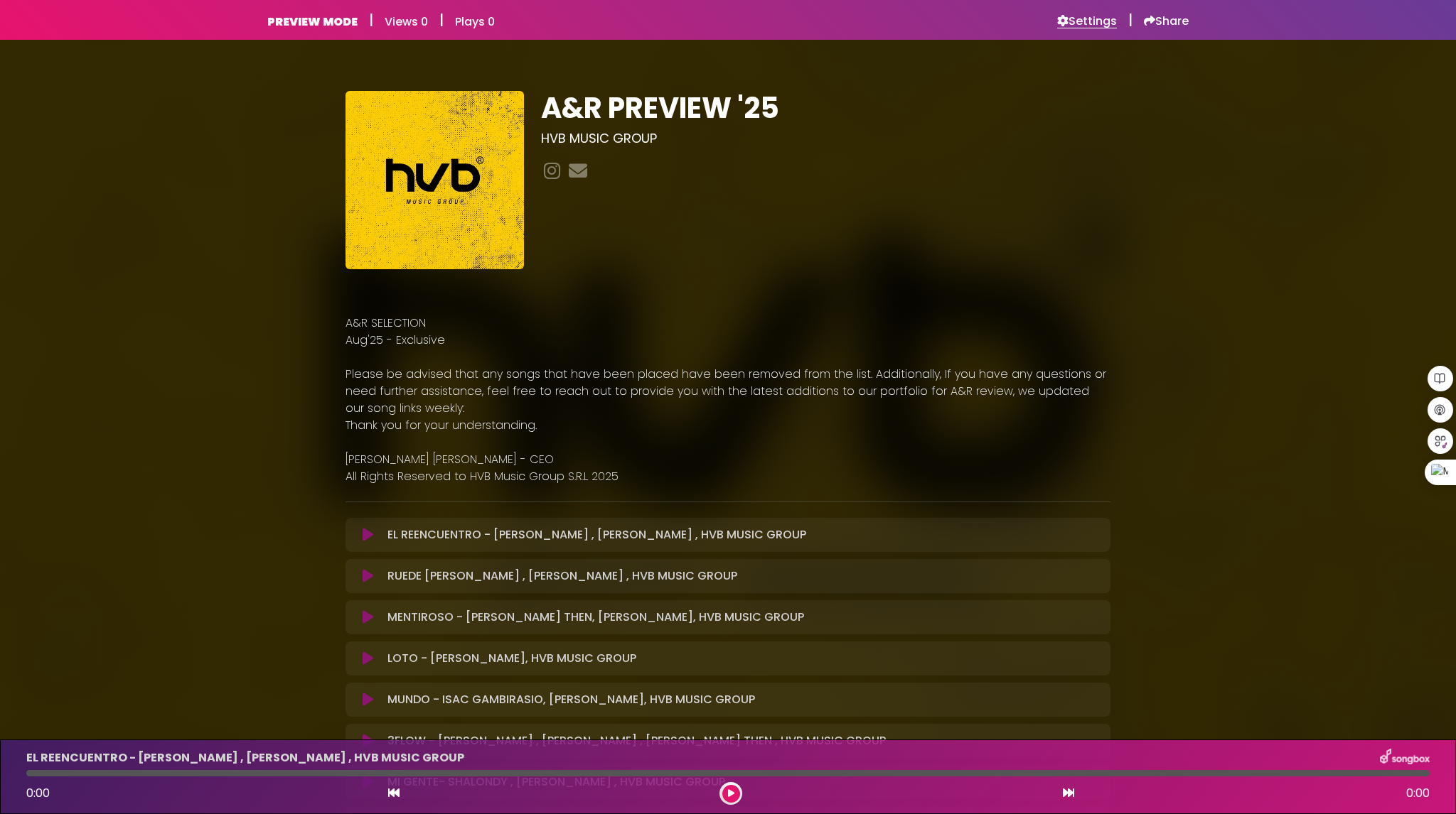
click at [1083, 24] on h6 "Settings" at bounding box center [1087, 21] width 60 height 15
click at [1091, 25] on h6 "Settings" at bounding box center [1087, 21] width 60 height 15
click at [366, 537] on icon at bounding box center [368, 535] width 11 height 15
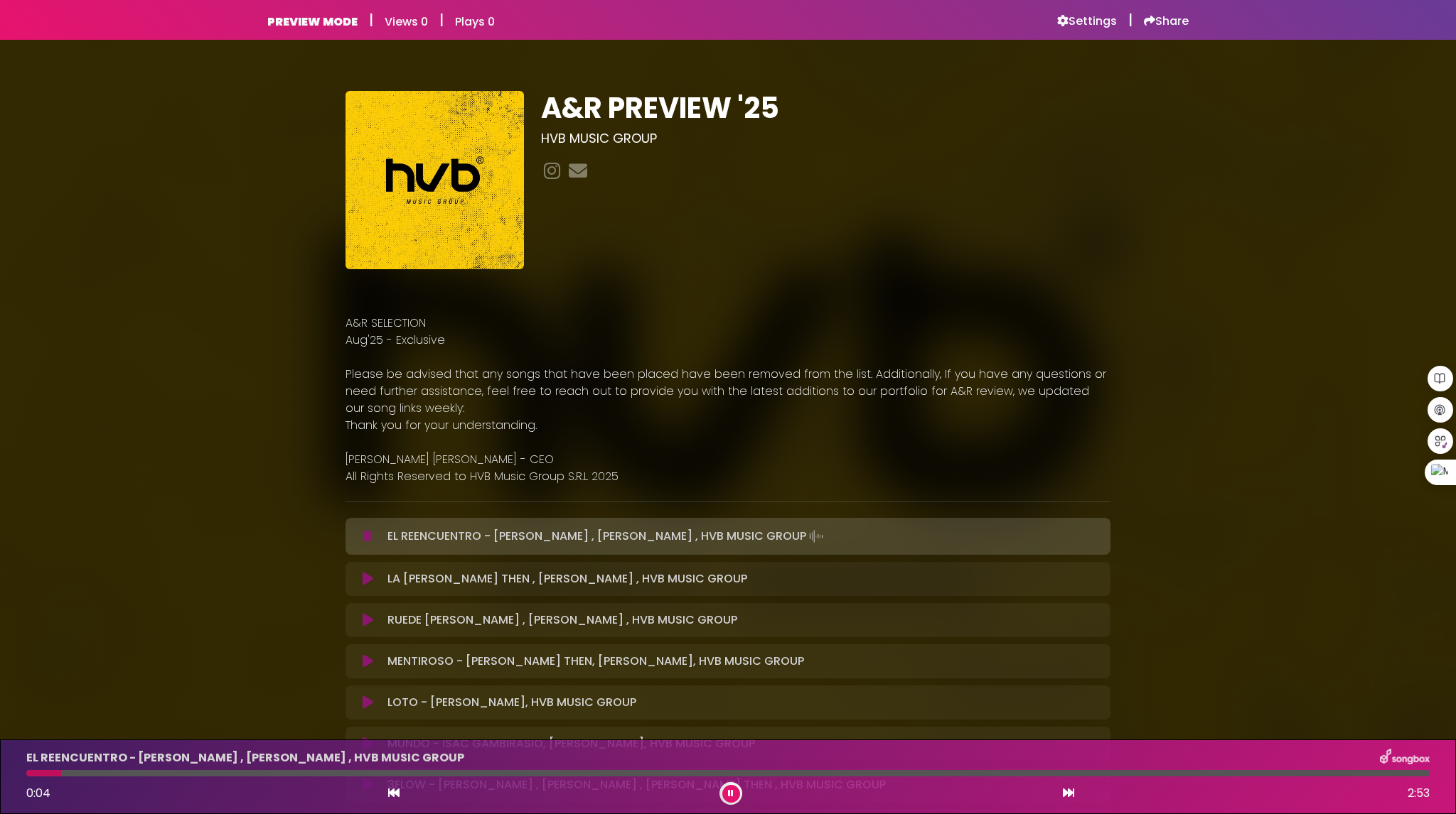
click at [729, 787] on button at bounding box center [731, 793] width 18 height 18
